Goal: Transaction & Acquisition: Download file/media

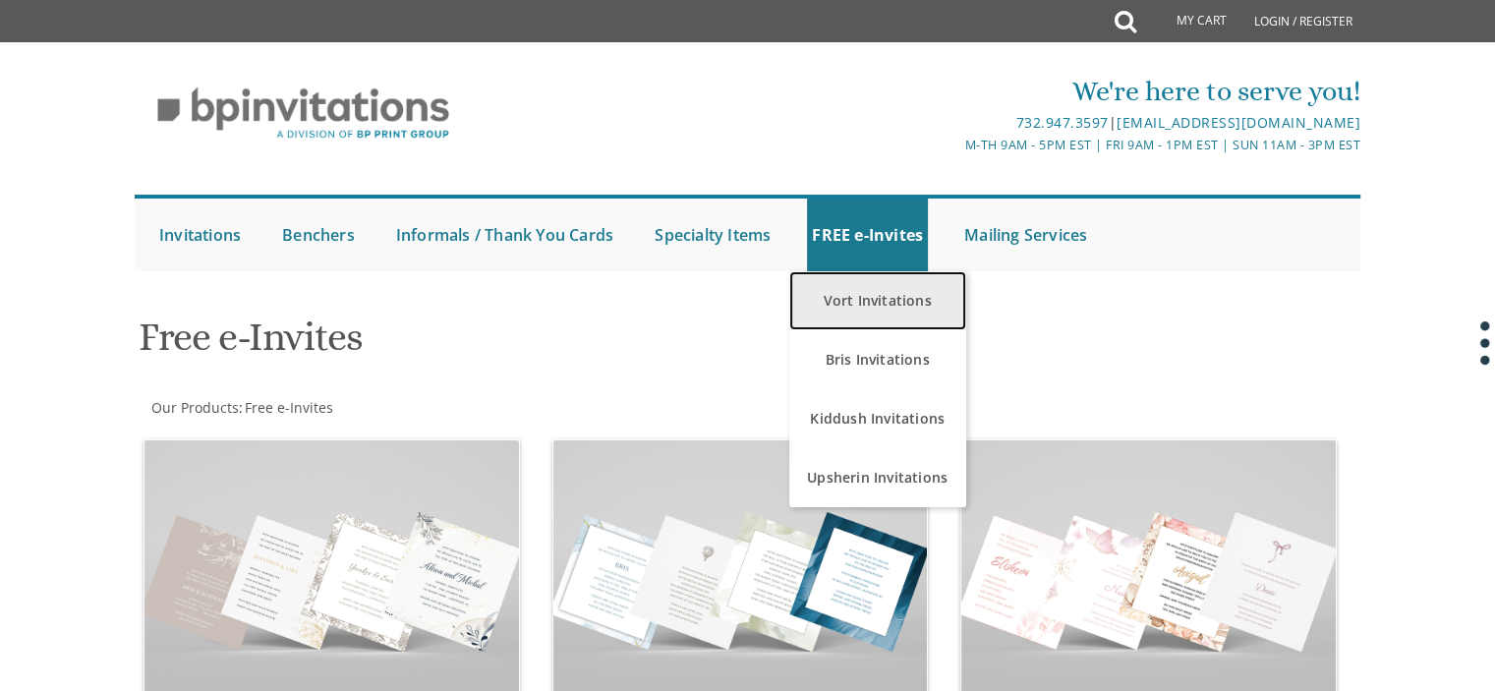
click at [884, 289] on link "Vort Invitations" at bounding box center [877, 300] width 177 height 59
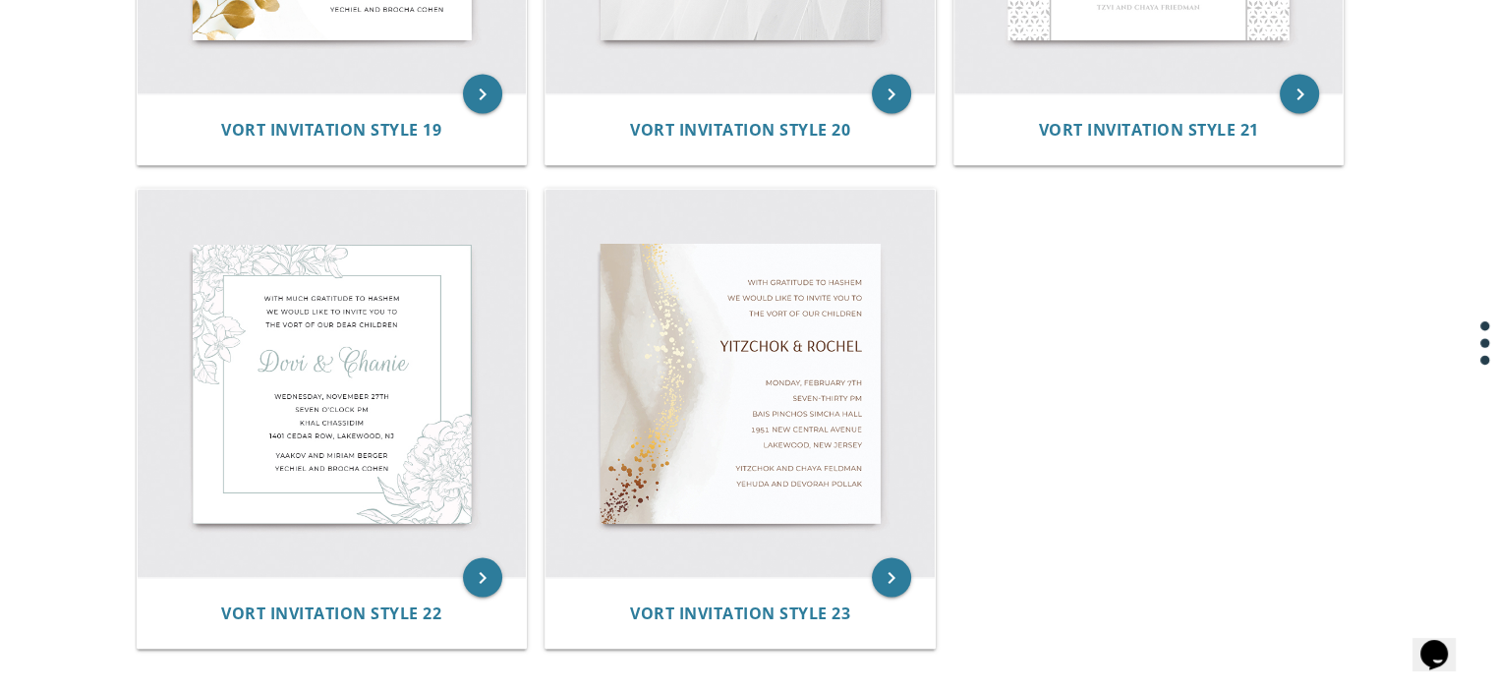
scroll to position [3648, 0]
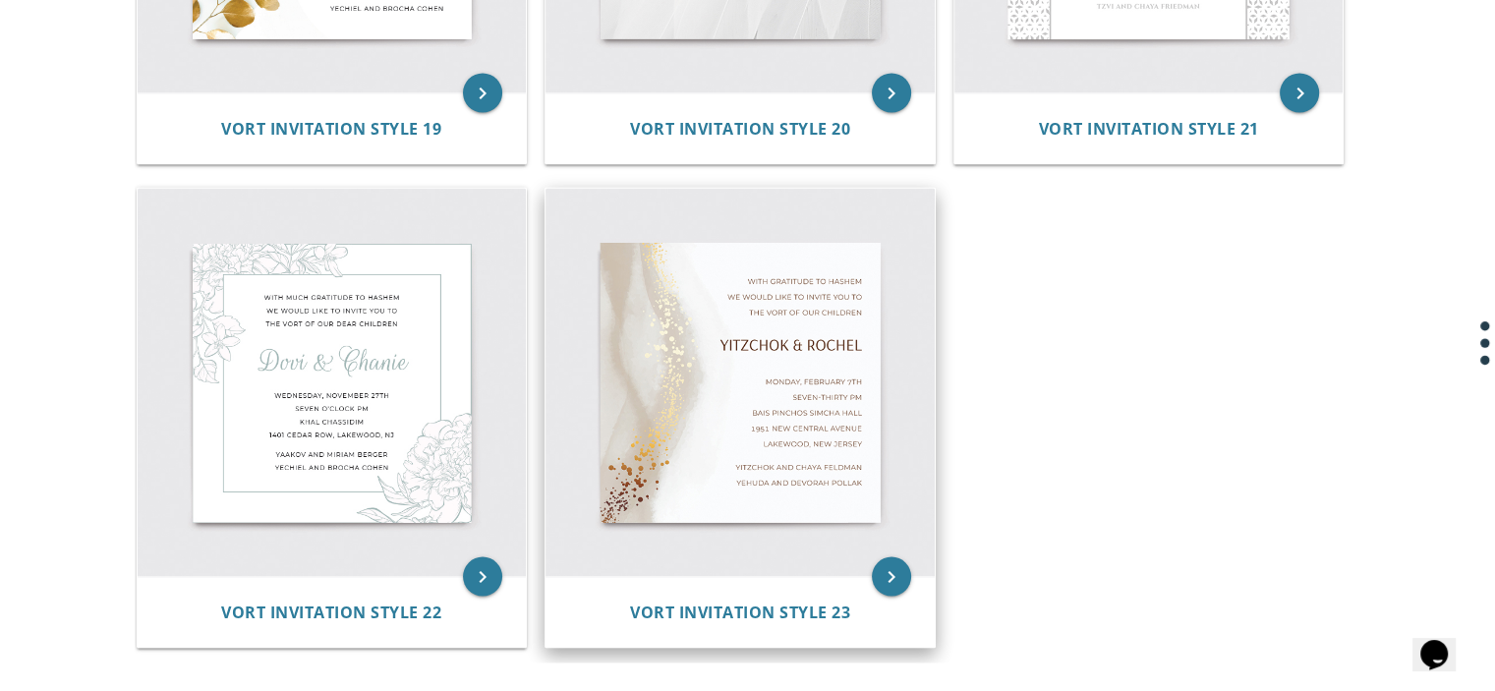
click at [873, 368] on img at bounding box center [739, 382] width 389 height 389
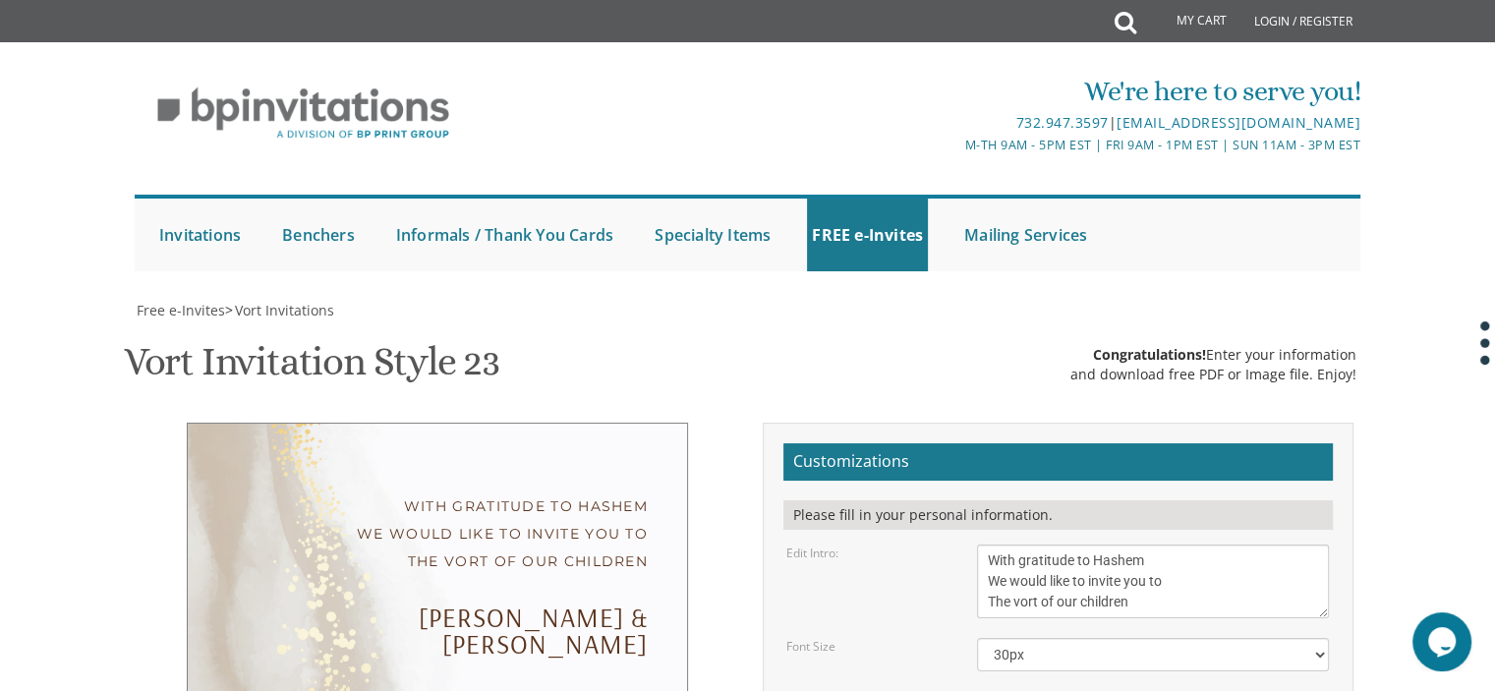
scroll to position [372, 0]
drag, startPoint x: 1037, startPoint y: 334, endPoint x: 892, endPoint y: 359, distance: 146.5
drag, startPoint x: 1104, startPoint y: 336, endPoint x: 1053, endPoint y: 341, distance: 51.3
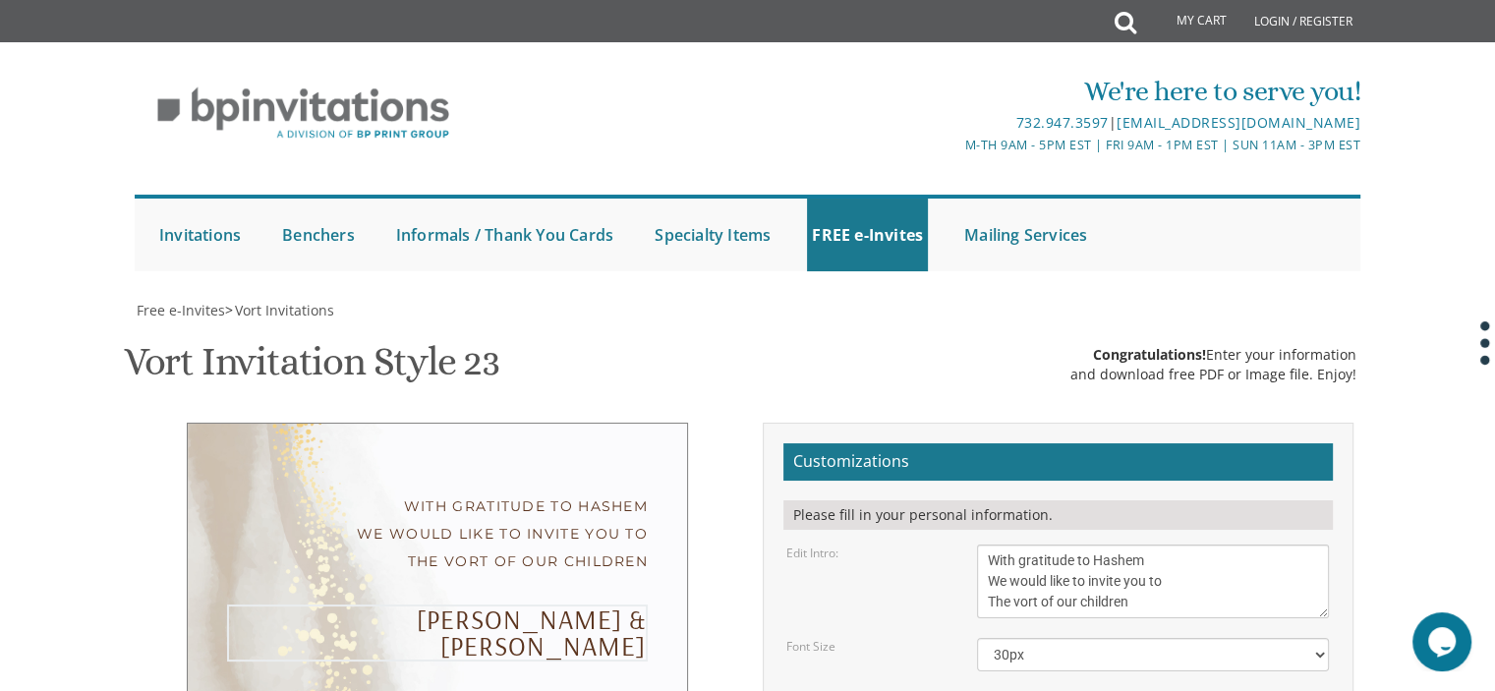
type textarea "Shlomo & tziporah"
drag, startPoint x: 1036, startPoint y: 389, endPoint x: 969, endPoint y: 381, distance: 67.3
drag, startPoint x: 1124, startPoint y: 386, endPoint x: 1064, endPoint y: 386, distance: 59.9
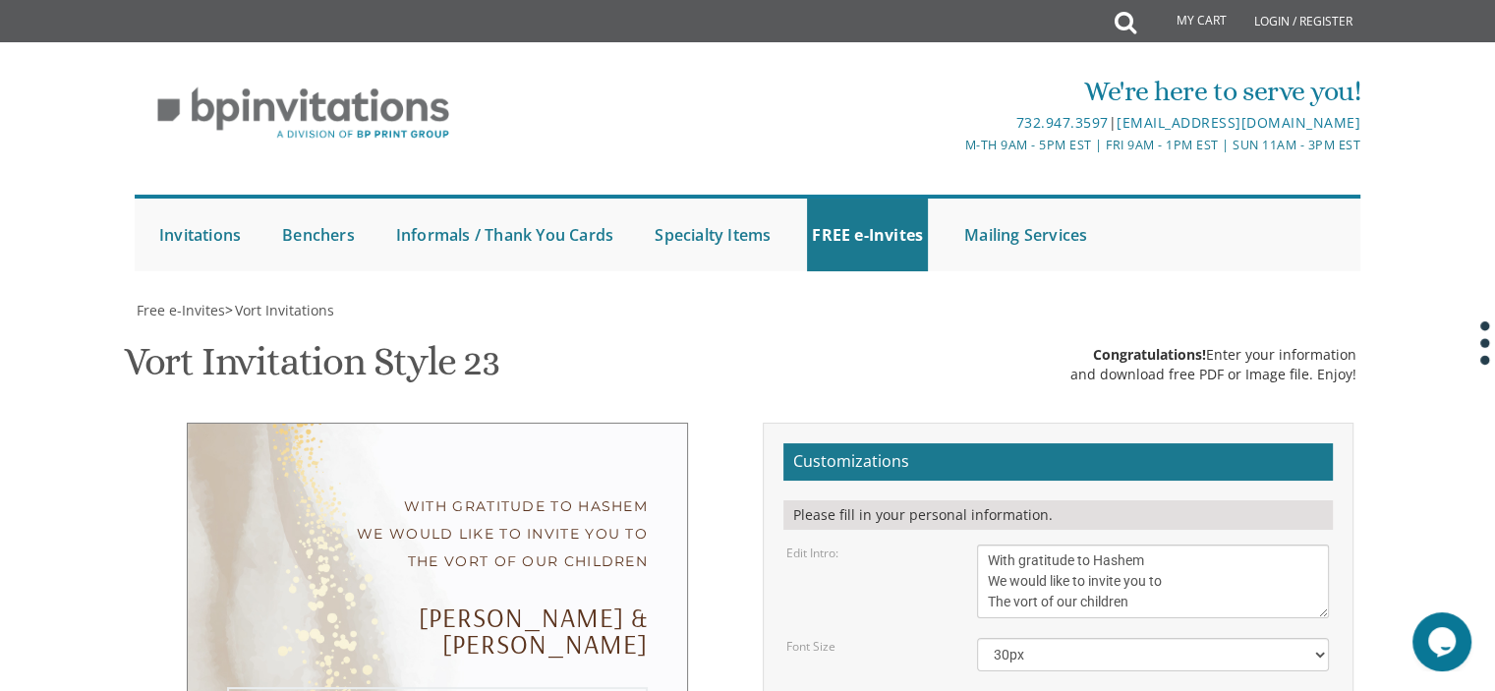
drag, startPoint x: 1060, startPoint y: 405, endPoint x: 988, endPoint y: 406, distance: 72.7
drag, startPoint x: 989, startPoint y: 428, endPoint x: 1110, endPoint y: 431, distance: 121.9
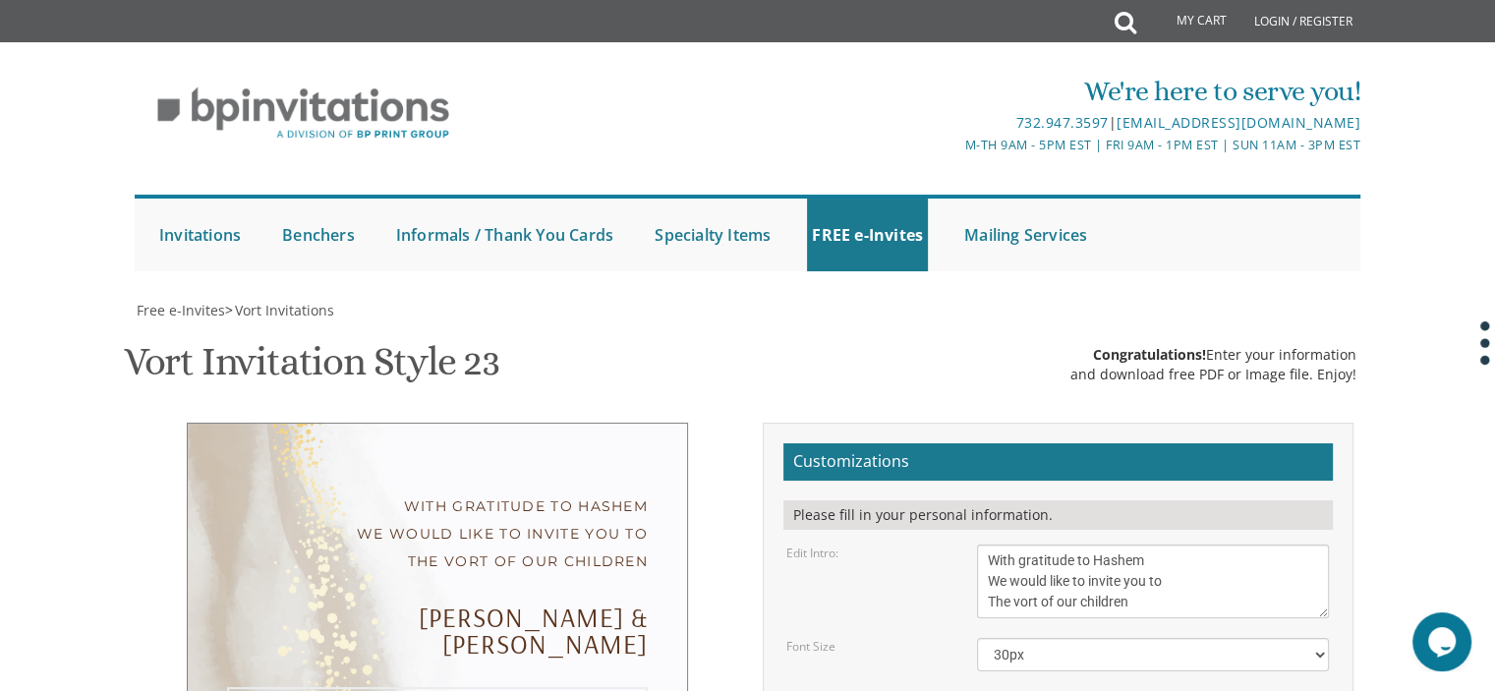
drag, startPoint x: 987, startPoint y: 447, endPoint x: 1148, endPoint y: 443, distance: 161.2
drag, startPoint x: 1096, startPoint y: 470, endPoint x: 980, endPoint y: 475, distance: 116.1
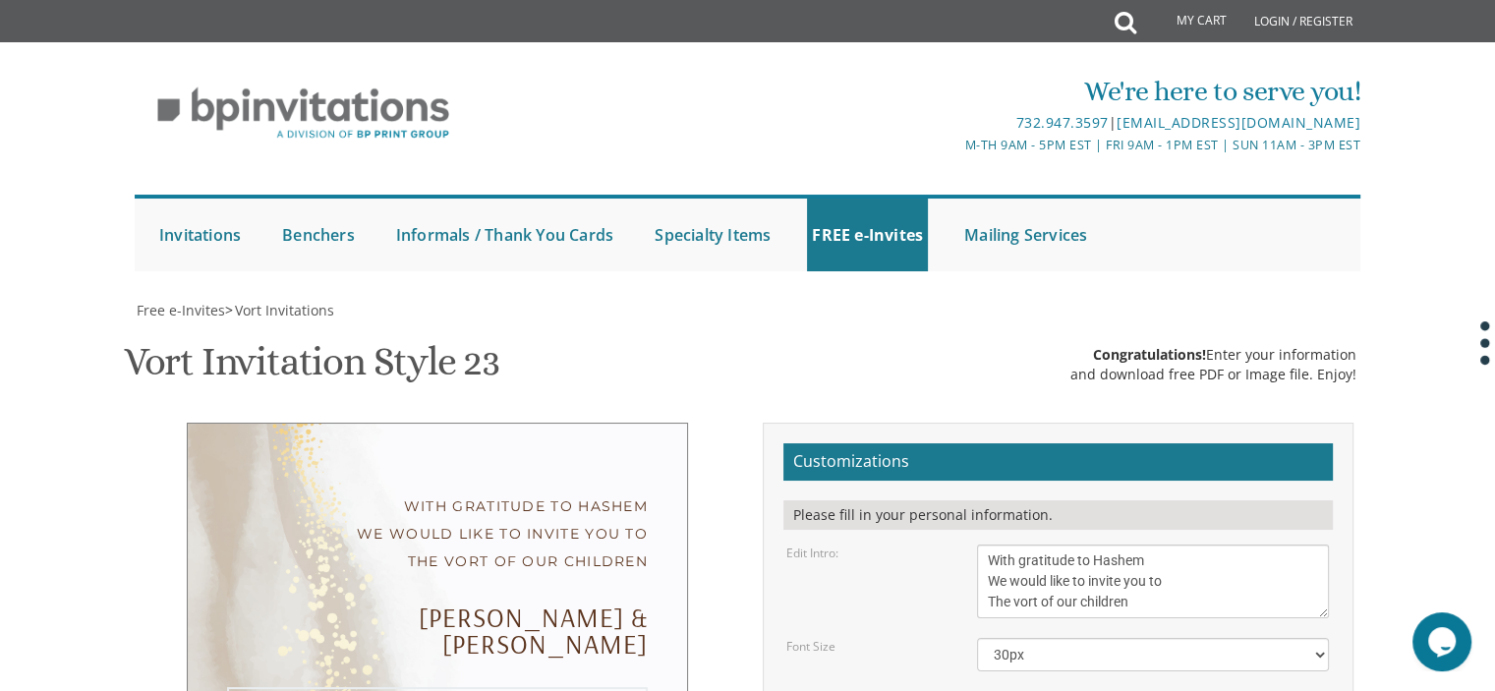
type textarea "wednesday, october 15th 9:00 PM the gra shul Hall nachal luz 6 ramat beit sheme…"
drag, startPoint x: 1135, startPoint y: 520, endPoint x: 963, endPoint y: 525, distance: 172.0
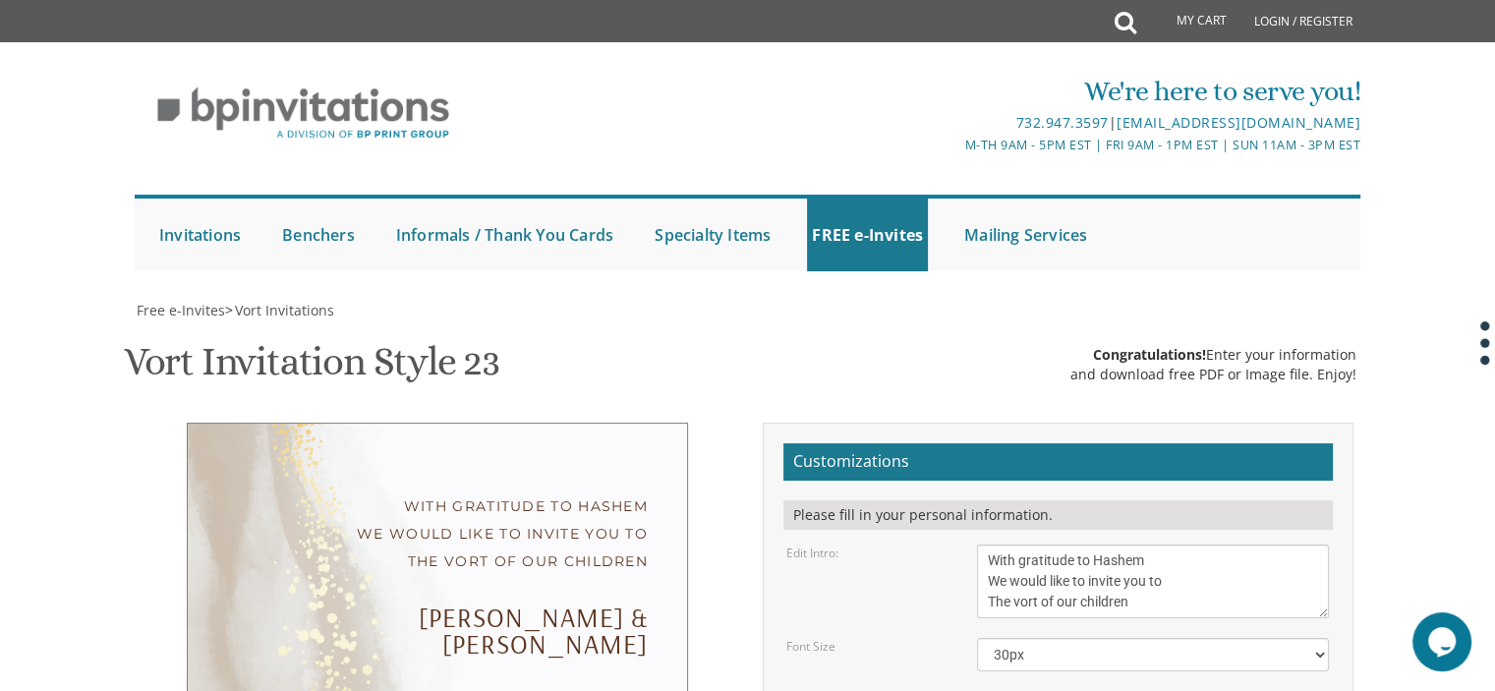
drag, startPoint x: 1177, startPoint y: 541, endPoint x: 975, endPoint y: 550, distance: 202.6
type textarea "ari and talia goldwag nechemia and shoshana kornitzer"
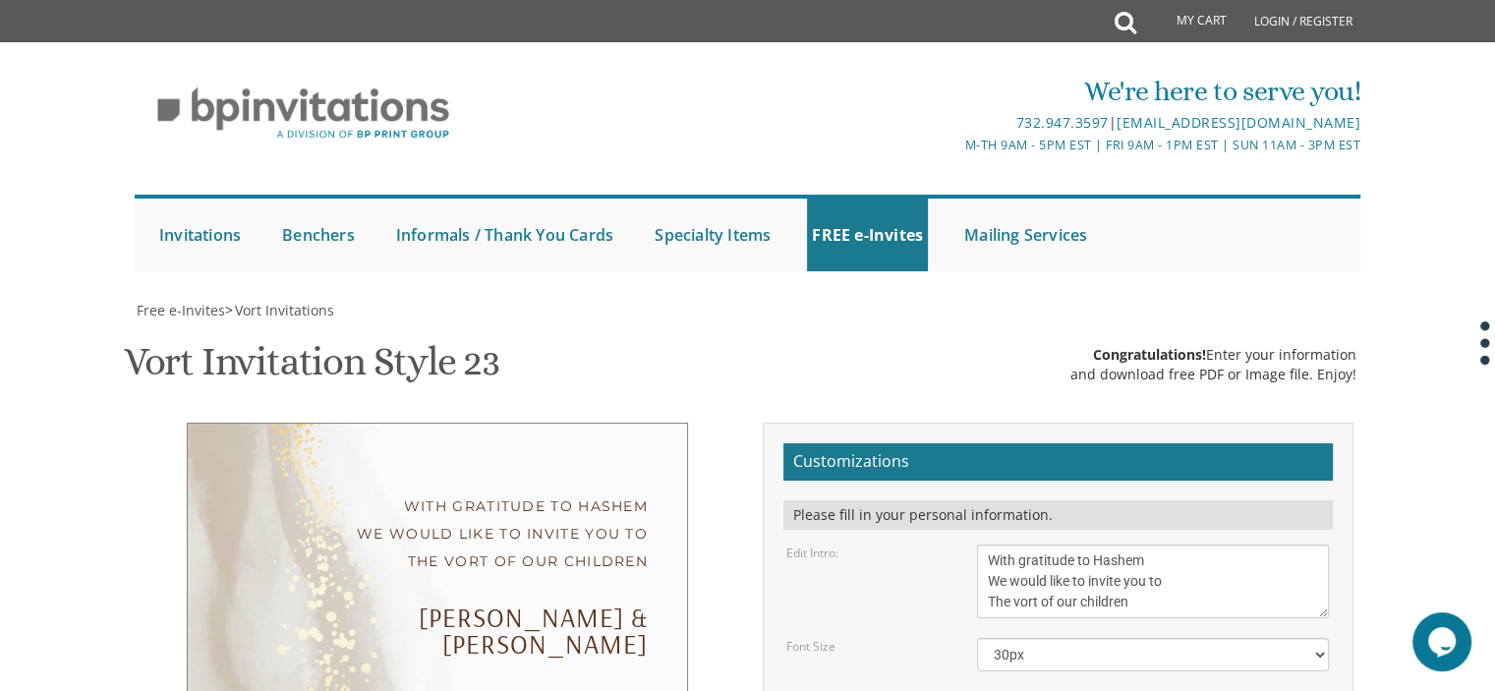
drag, startPoint x: 1323, startPoint y: 476, endPoint x: 1328, endPoint y: 486, distance: 11.9
click at [1243, 638] on select "20px 30px 40px 50px" at bounding box center [1153, 654] width 352 height 33
click at [977, 638] on select "20px 30px 40px 50px" at bounding box center [1153, 654] width 352 height 33
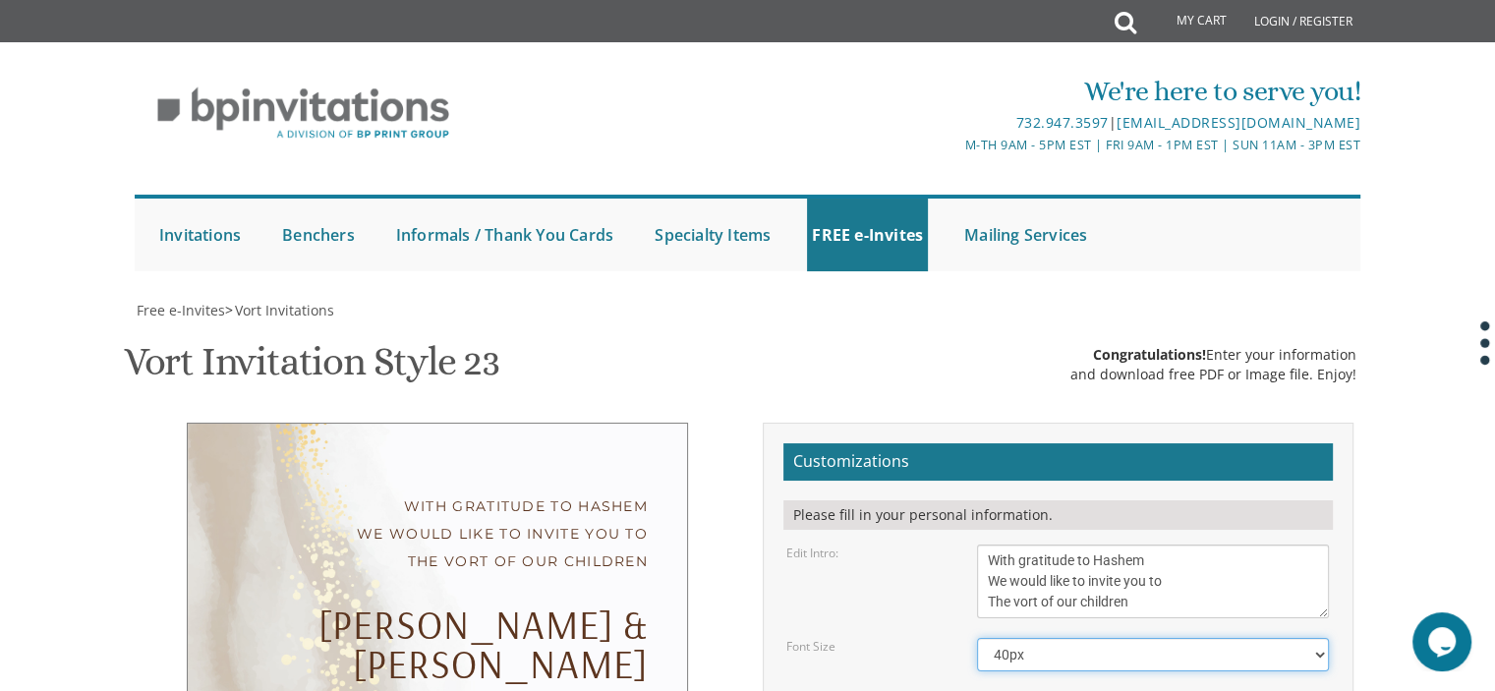
click at [1207, 638] on select "20px 30px 40px 50px" at bounding box center [1153, 654] width 352 height 33
click at [977, 638] on select "20px 30px 40px 50px" at bounding box center [1153, 654] width 352 height 33
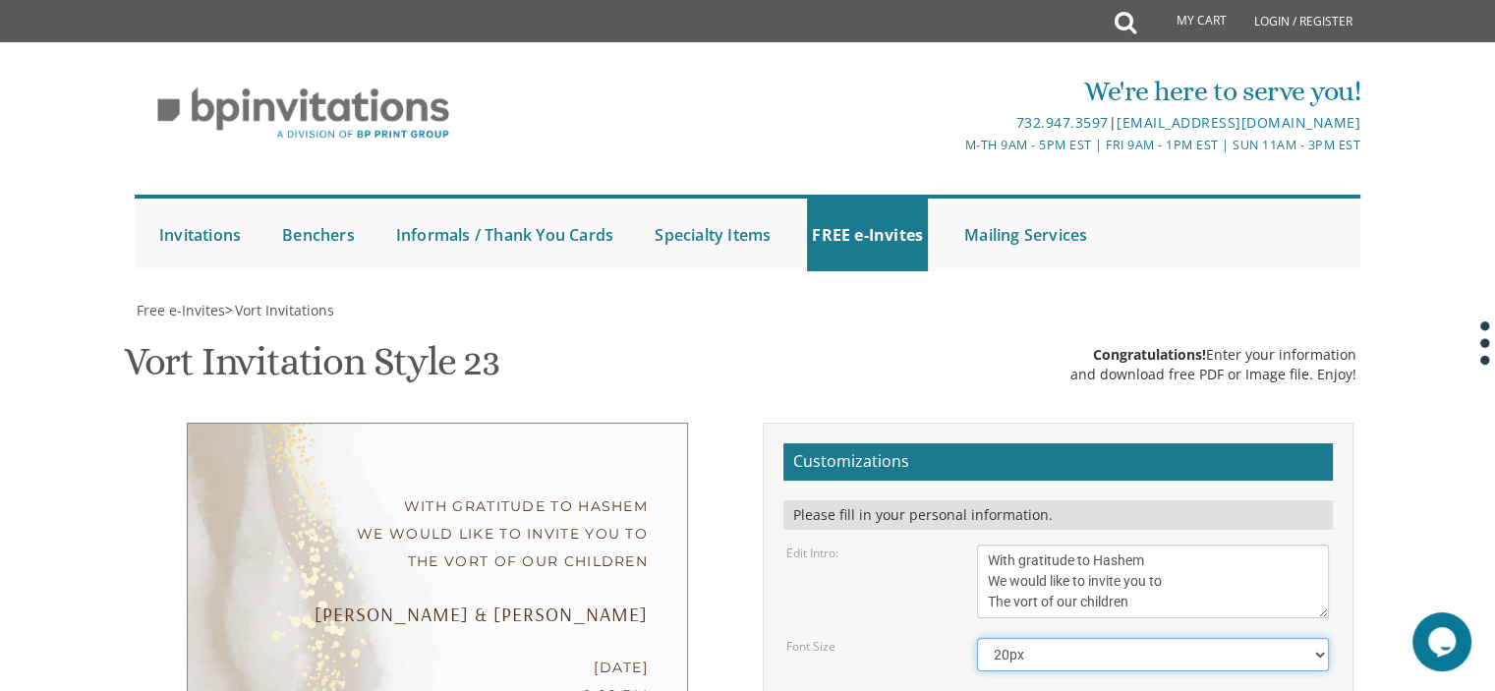
click at [1175, 638] on select "20px 30px 40px 50px" at bounding box center [1153, 654] width 352 height 33
select select "30px"
click at [977, 638] on select "20px 30px 40px 50px" at bounding box center [1153, 654] width 352 height 33
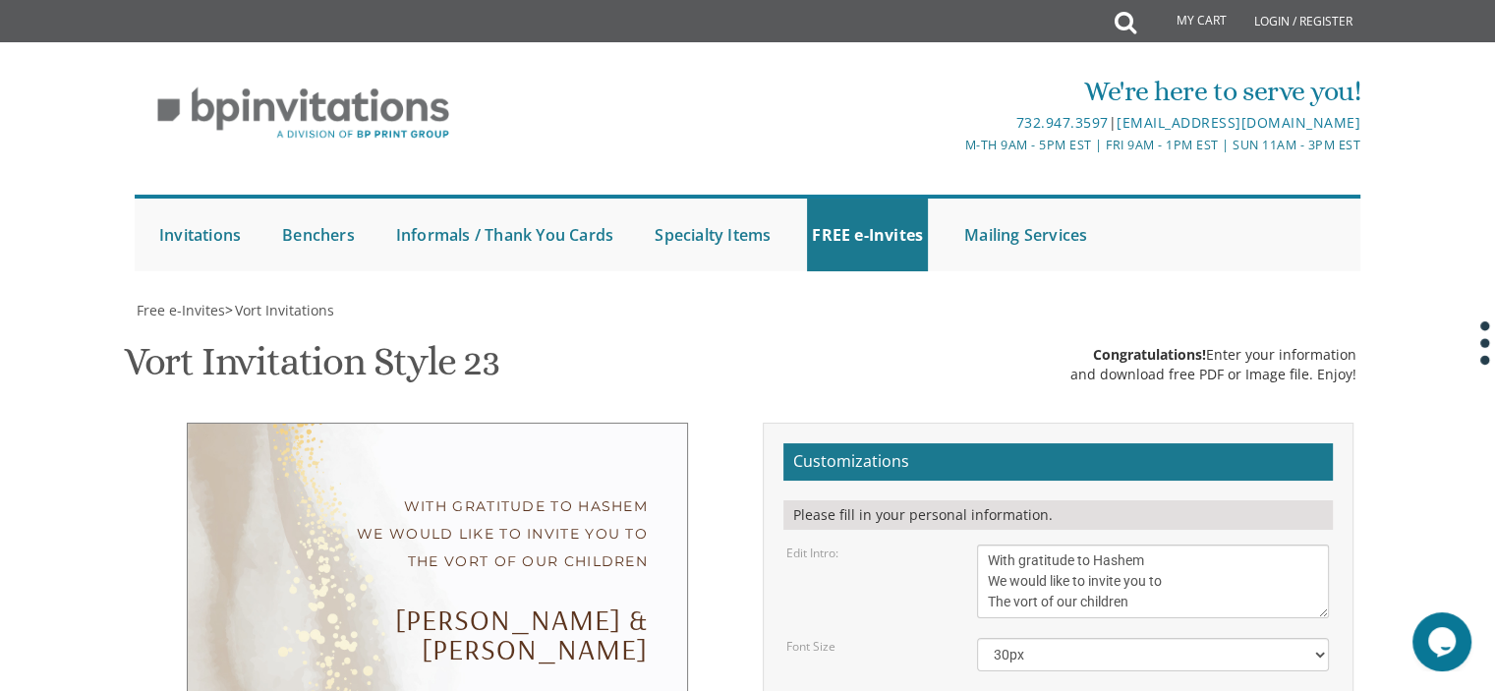
type input "Hadassahk3639@gmail.com"
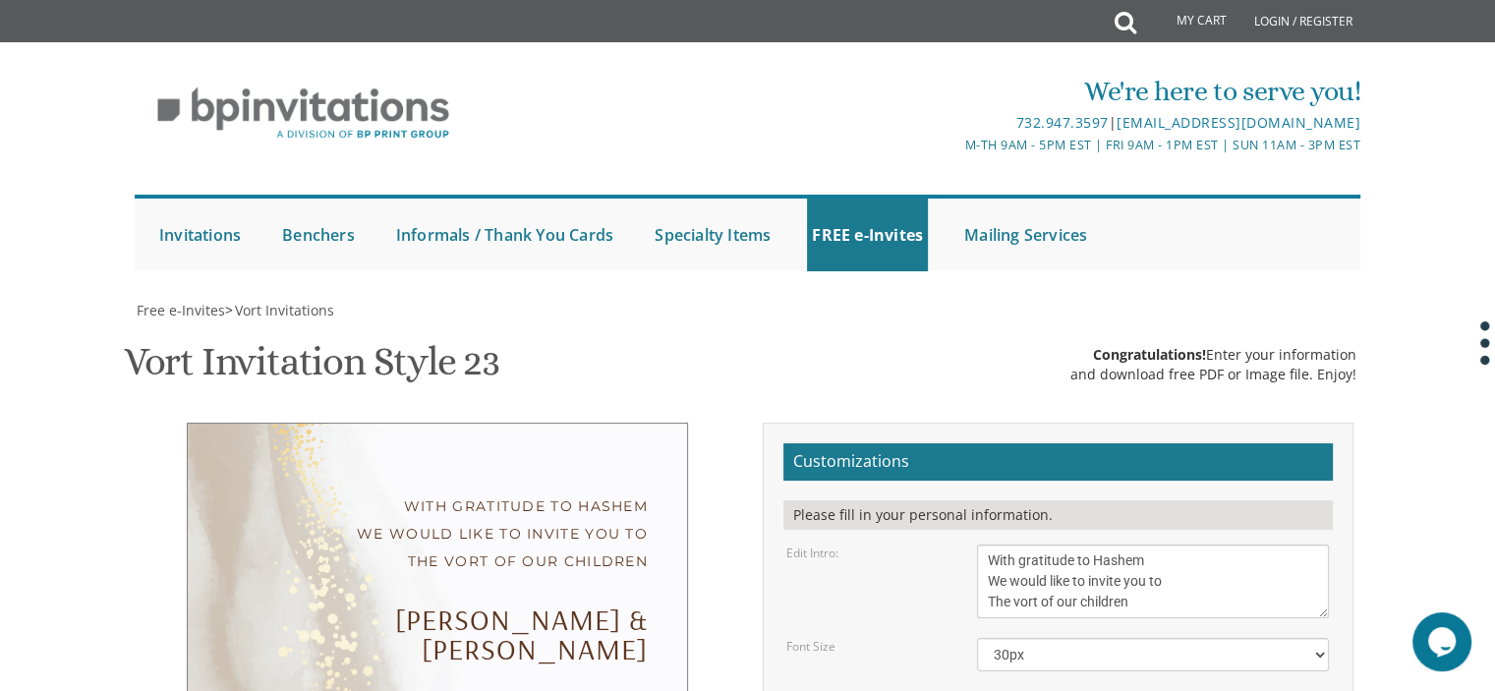
scroll to position [155, 0]
